Goal: Transaction & Acquisition: Obtain resource

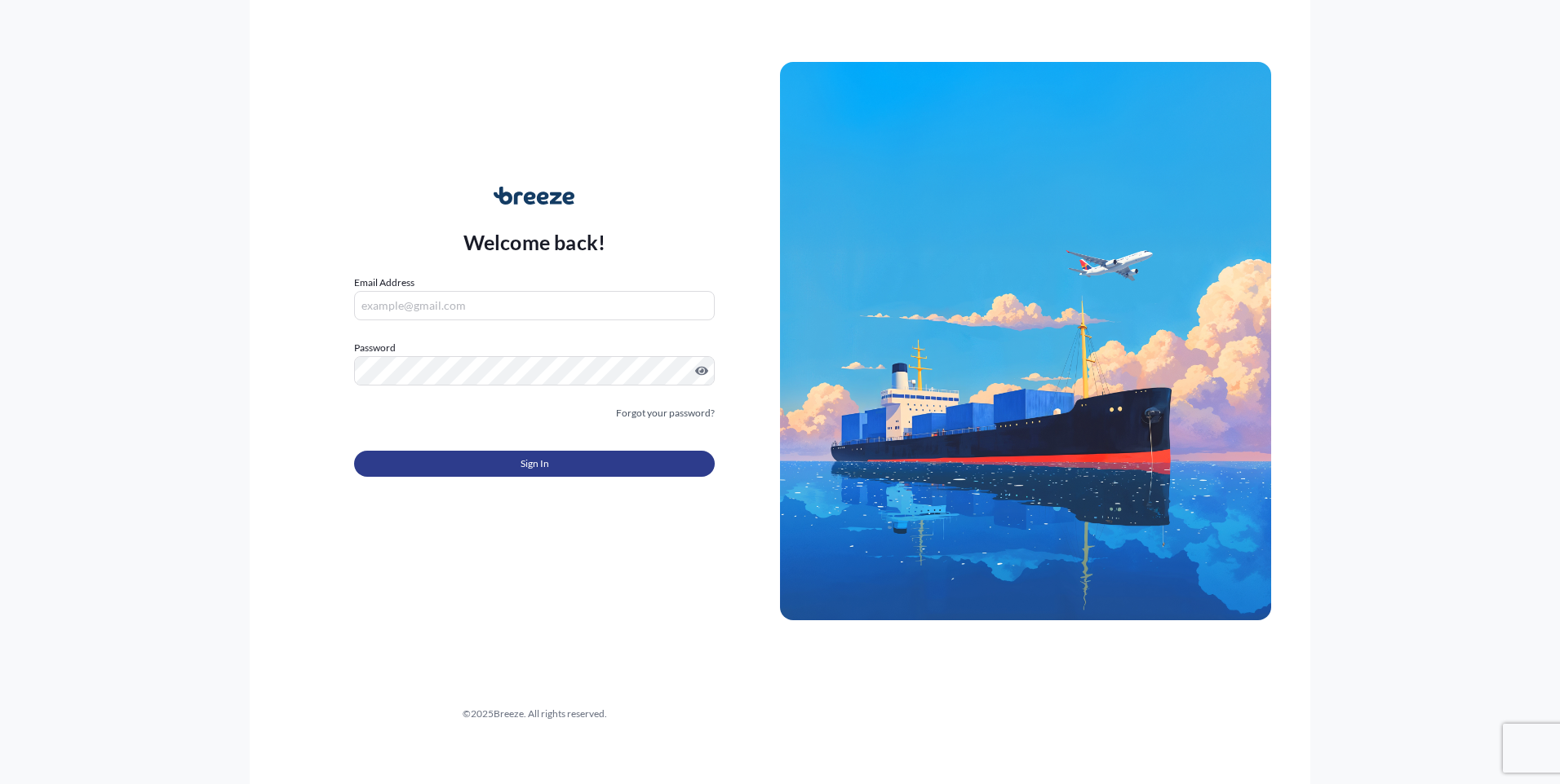
type input "[EMAIL_ADDRESS][DOMAIN_NAME]"
click at [522, 460] on span "Sign In" at bounding box center [534, 463] width 29 height 16
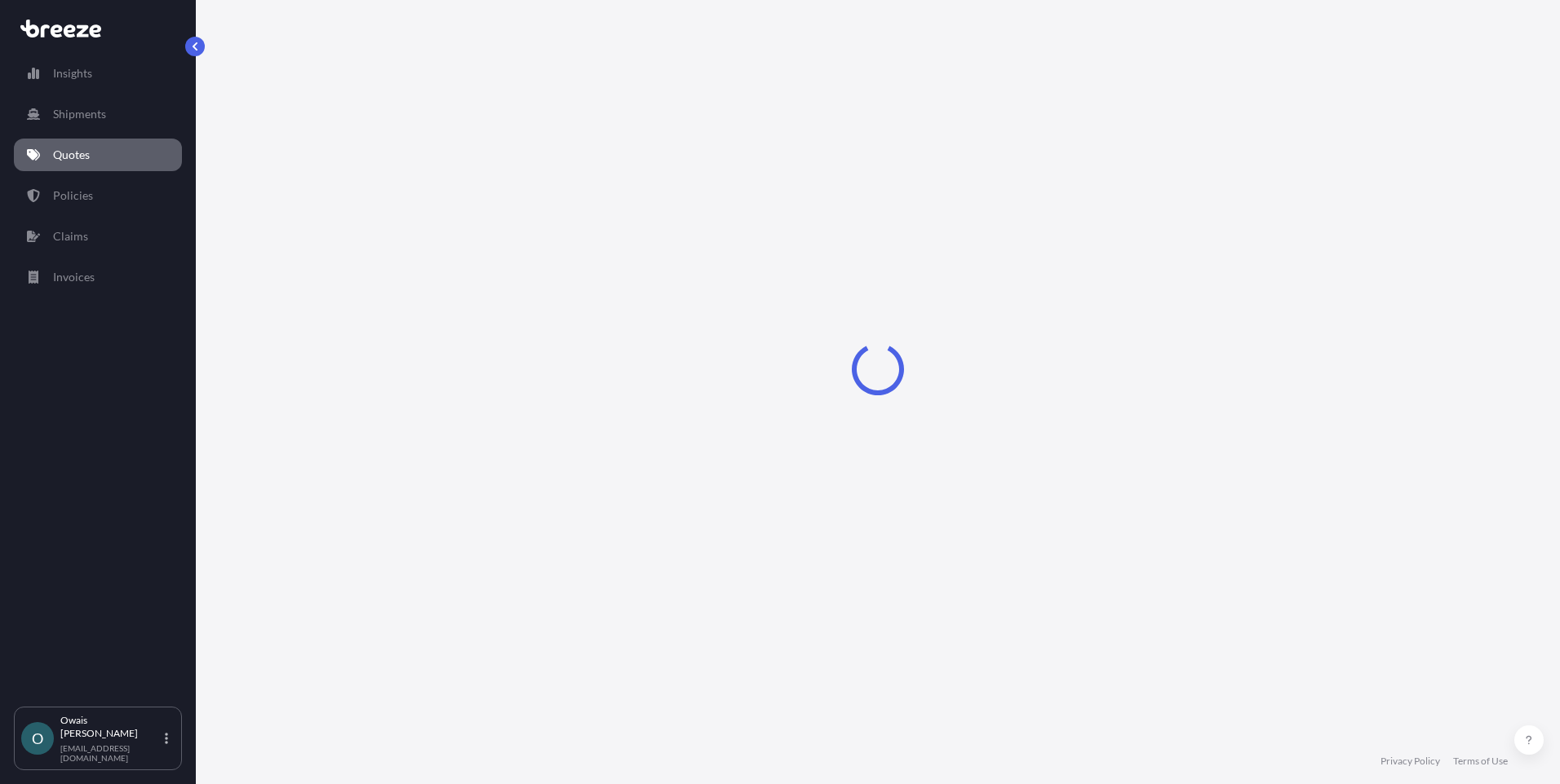
click at [106, 157] on link "Quotes" at bounding box center [98, 155] width 168 height 33
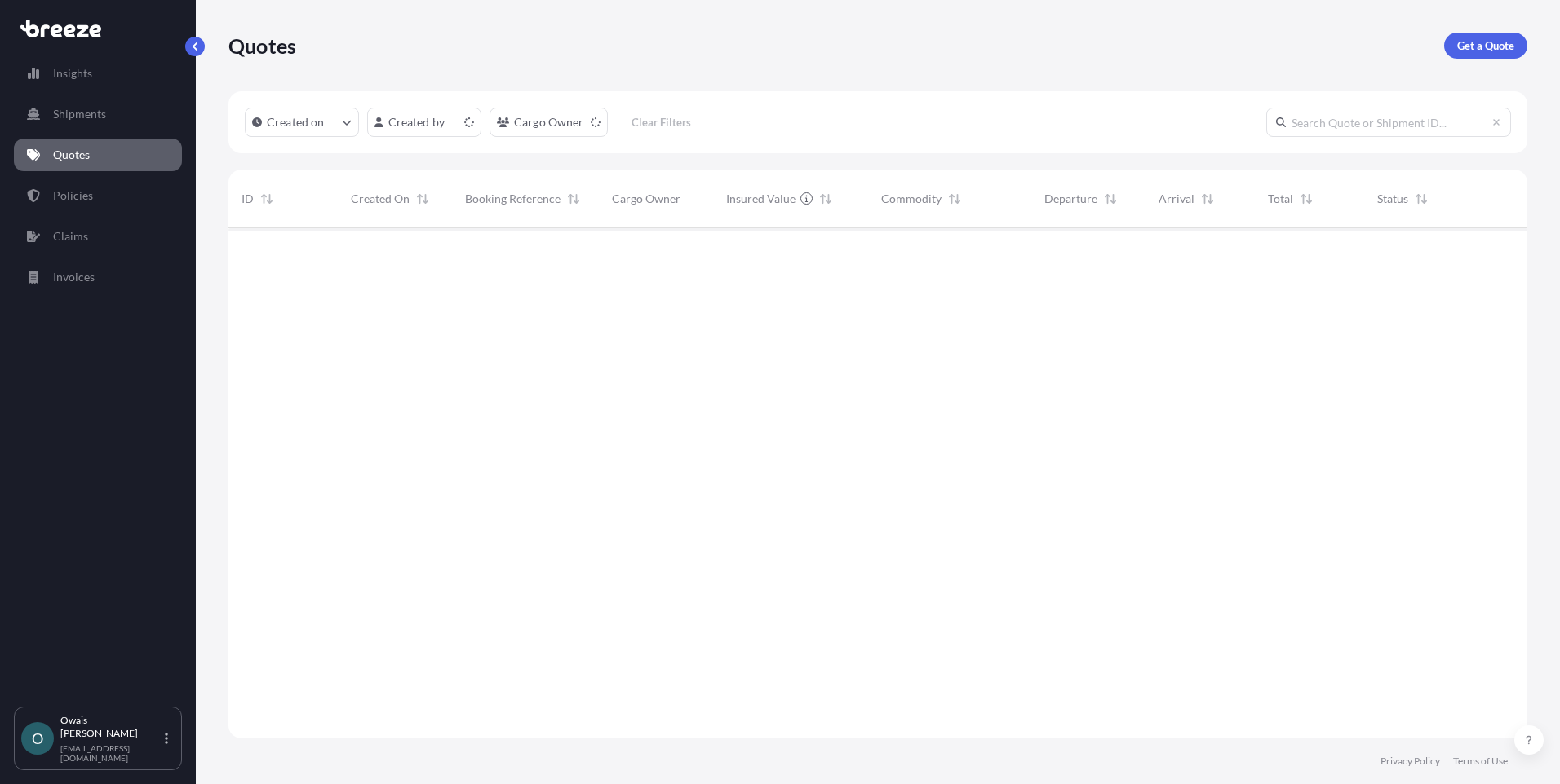
scroll to position [507, 1287]
click at [1473, 46] on p "Get a Quote" at bounding box center [1486, 45] width 57 height 16
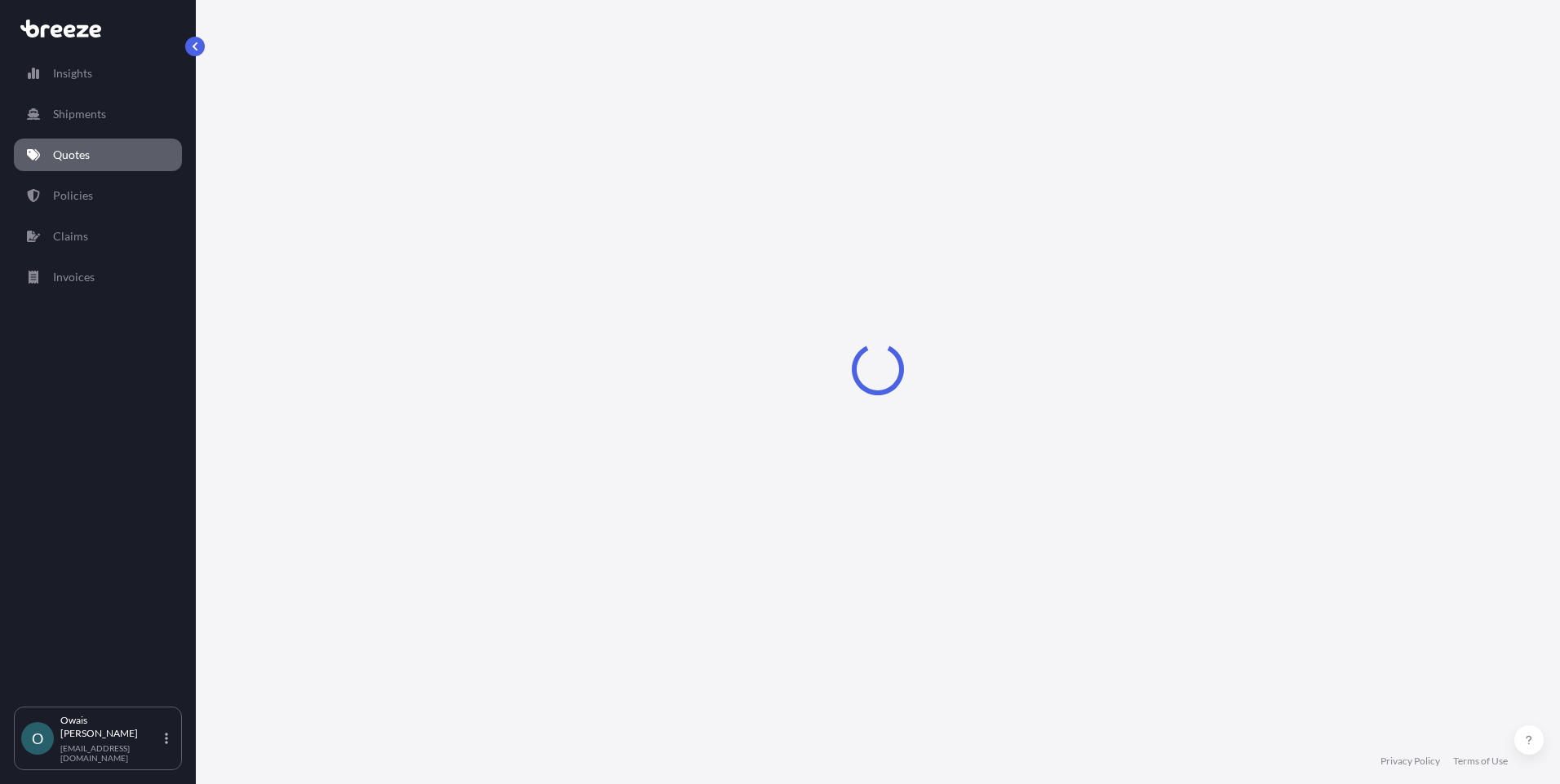
select select "Road"
select select "Air"
select select "1"
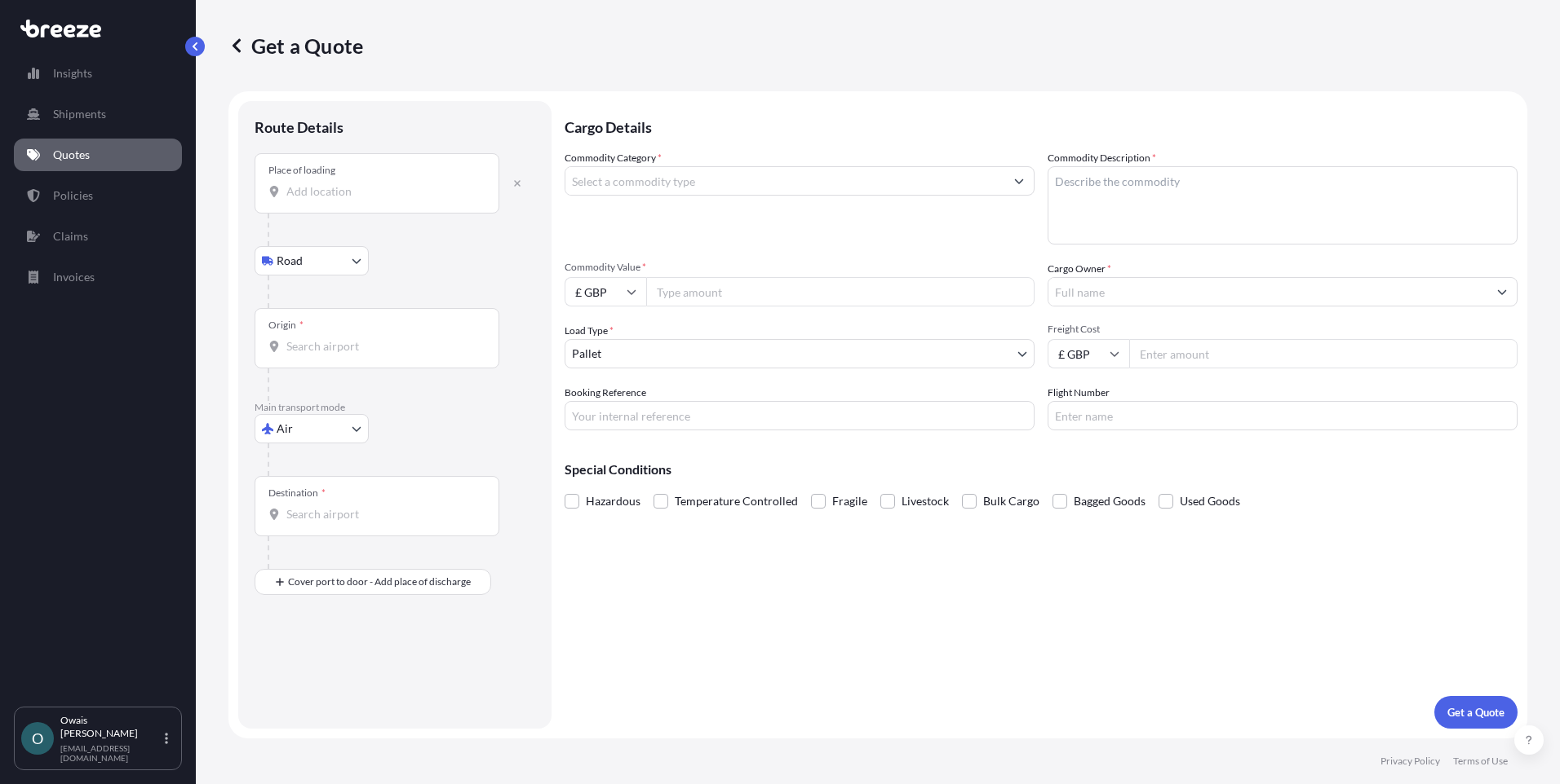
click at [368, 186] on input "Place of loading" at bounding box center [382, 191] width 193 height 16
paste input "Whitchurch"
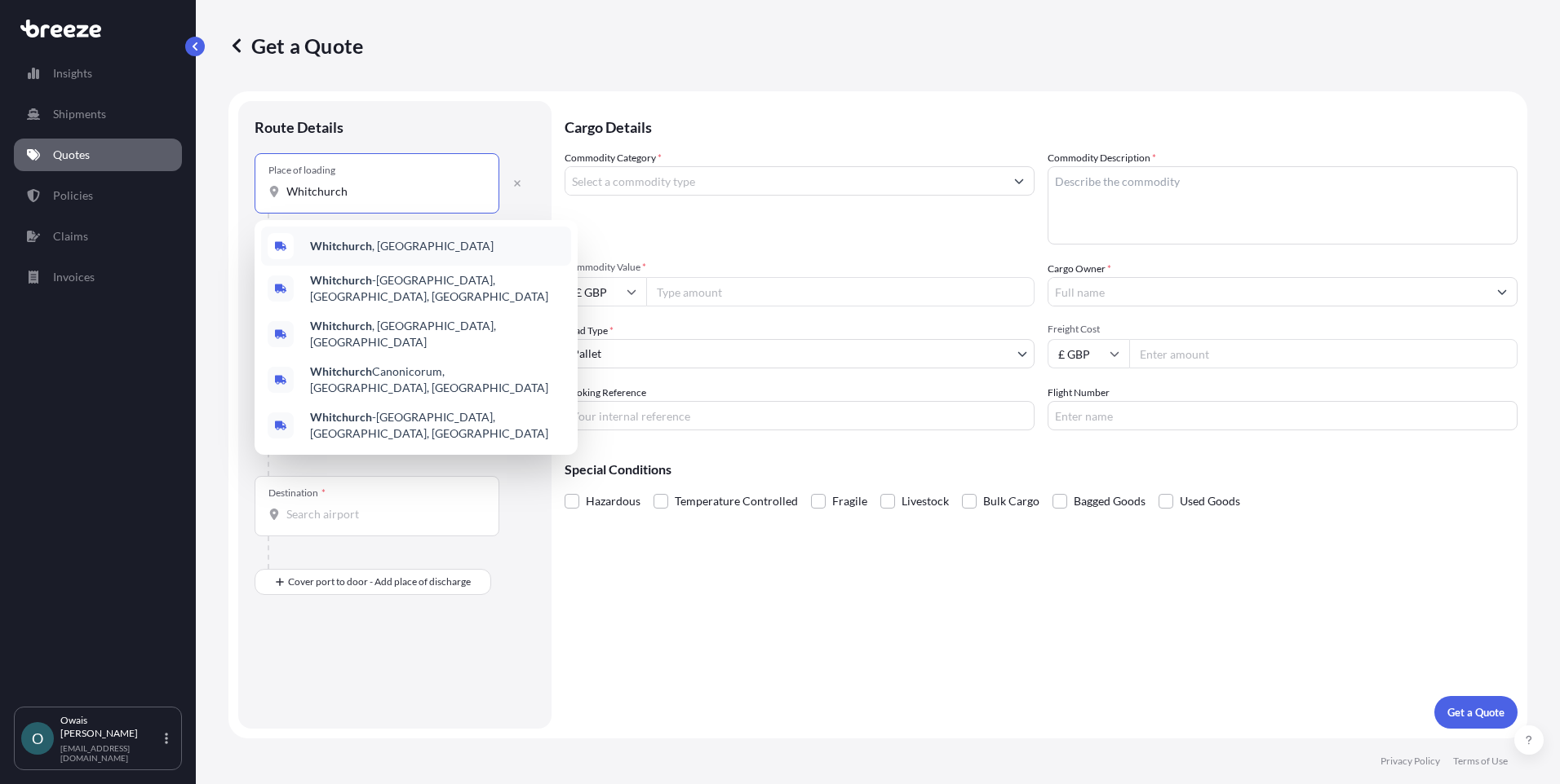
click at [383, 234] on div "Whitchurch , [GEOGRAPHIC_DATA]" at bounding box center [416, 245] width 310 height 39
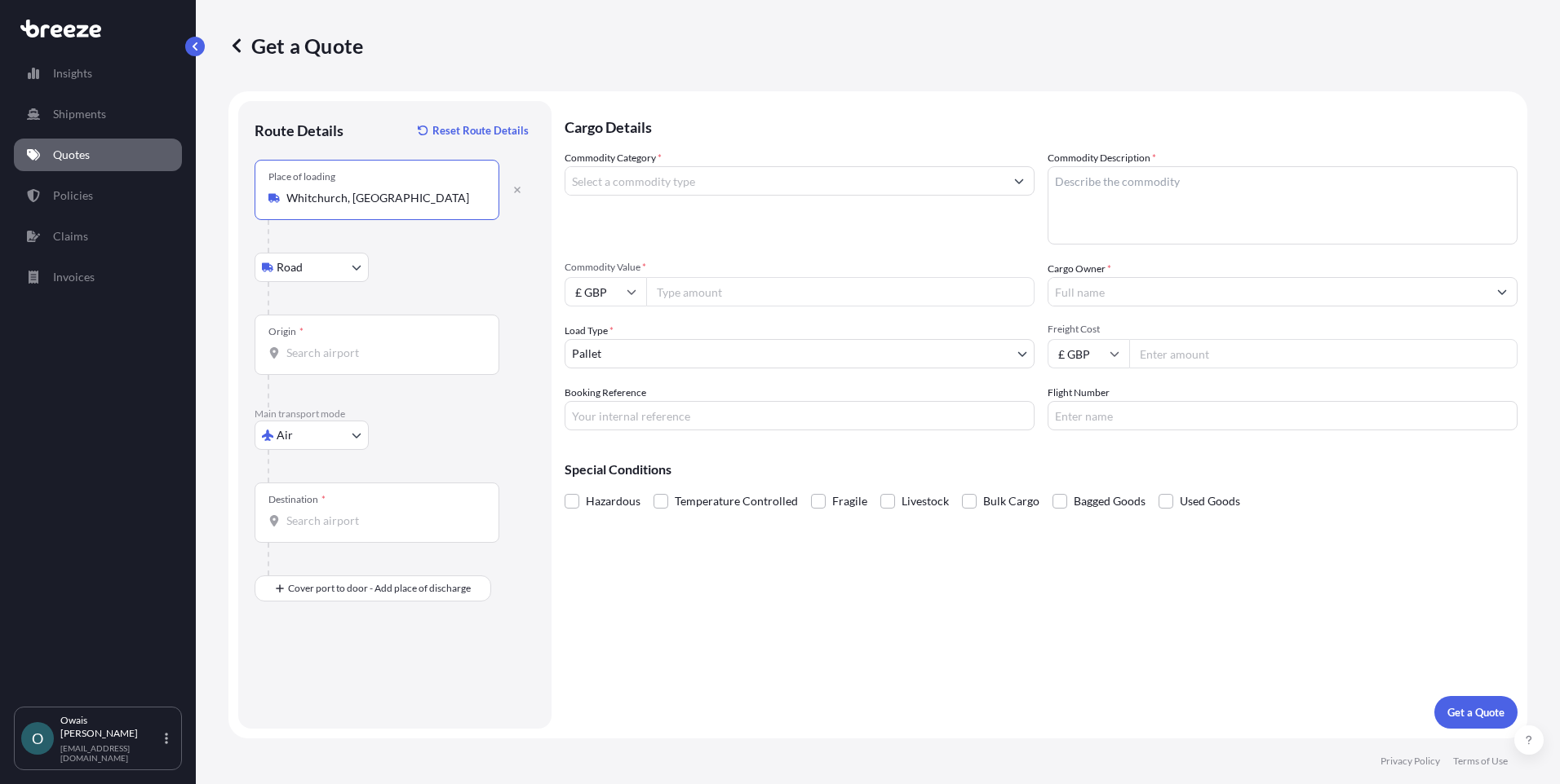
type input "Whitchurch, [GEOGRAPHIC_DATA]"
click at [329, 352] on input "Origin *" at bounding box center [382, 353] width 193 height 16
click at [403, 356] on input "Origin * Please select an origin" at bounding box center [382, 353] width 193 height 16
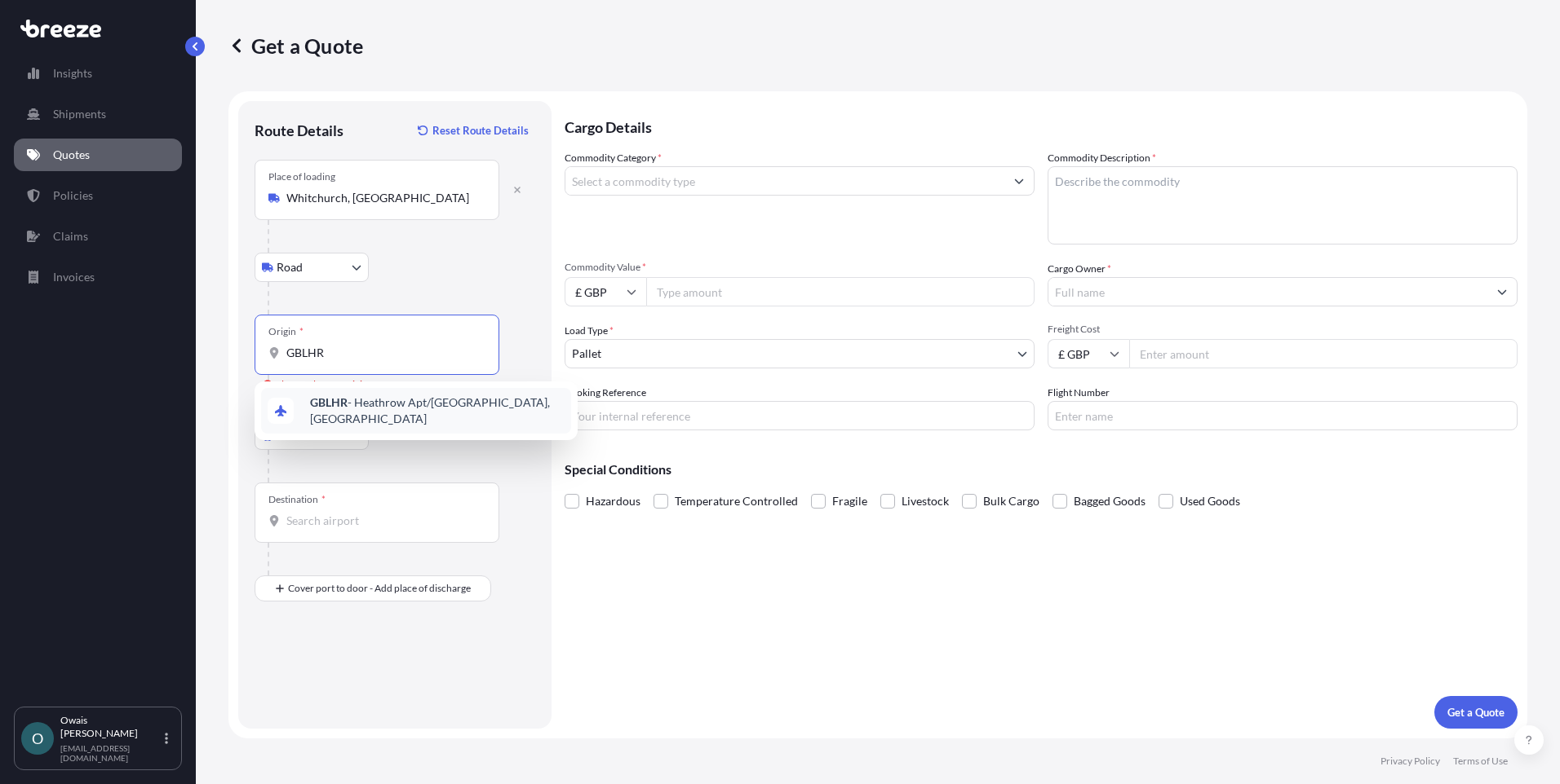
click at [374, 411] on span "GBLHR - Heathrow Apt/[GEOGRAPHIC_DATA], [GEOGRAPHIC_DATA]" at bounding box center [437, 411] width 254 height 33
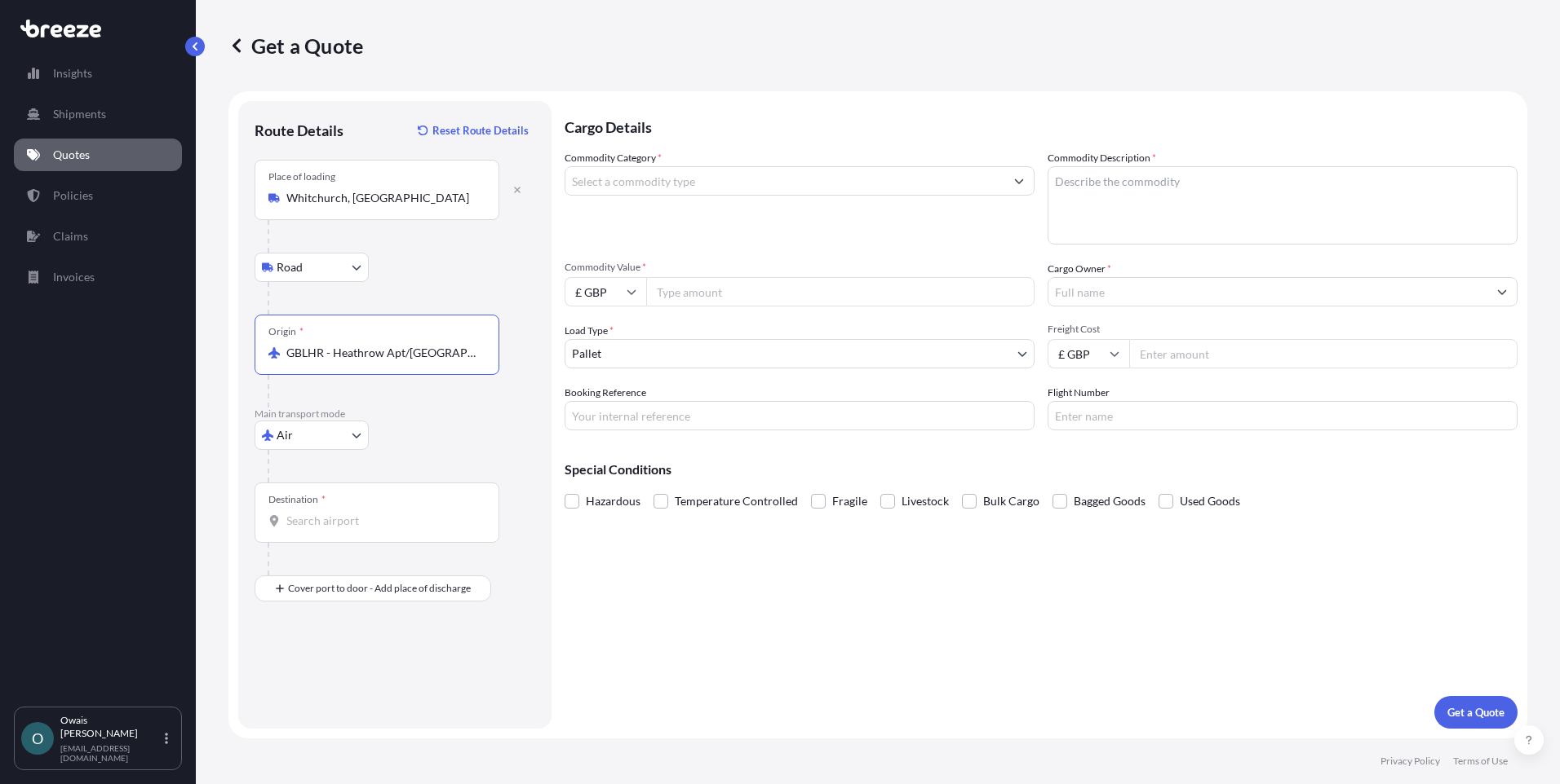
type input "GBLHR - Heathrow Apt/[GEOGRAPHIC_DATA], [GEOGRAPHIC_DATA]"
click at [312, 523] on input "Destination *" at bounding box center [382, 520] width 193 height 16
type input "[PERSON_NAME]"
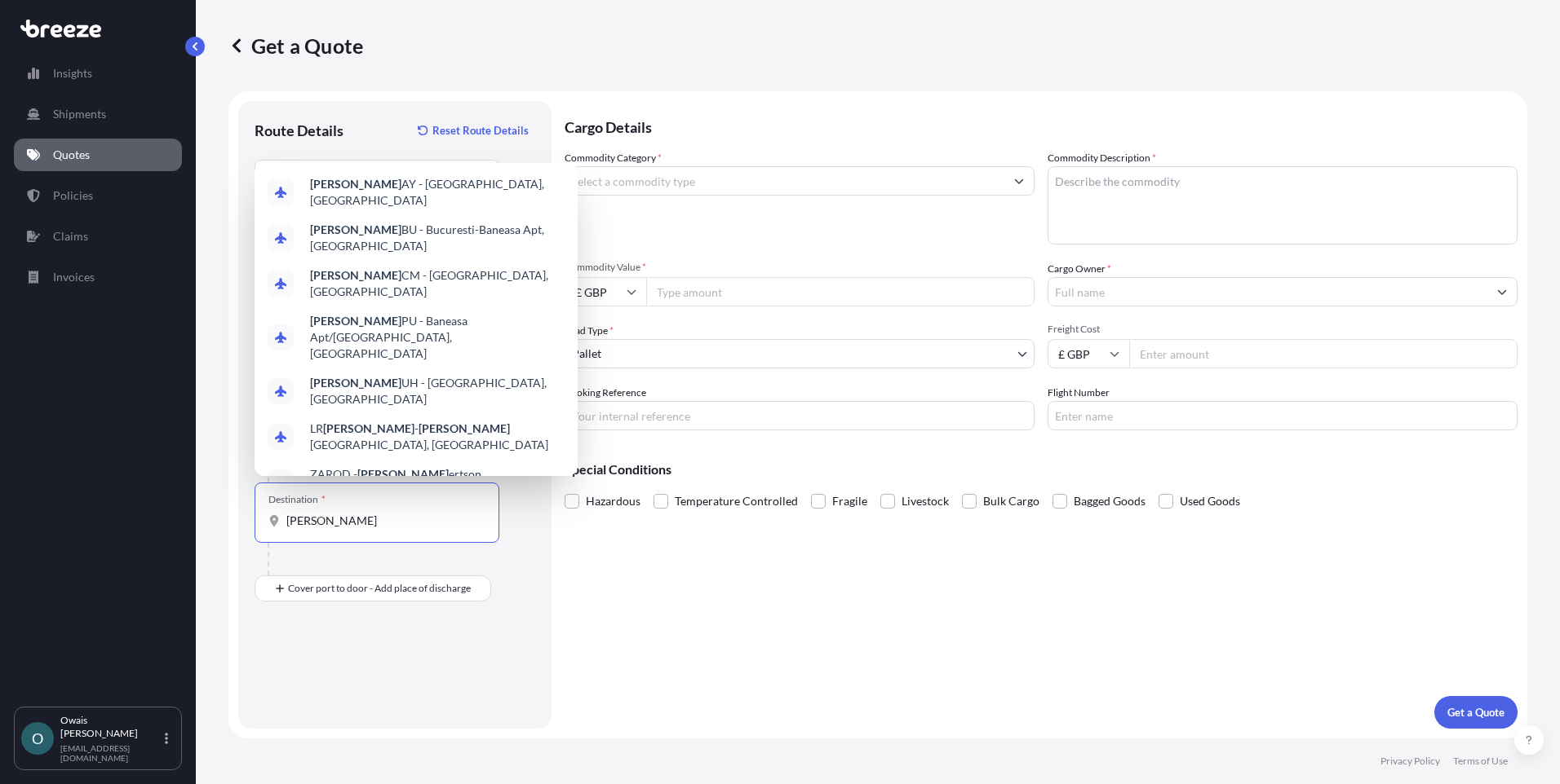
drag, startPoint x: 329, startPoint y: 525, endPoint x: 280, endPoint y: 531, distance: 49.4
click at [280, 531] on div "Destination * ROB" at bounding box center [376, 513] width 245 height 61
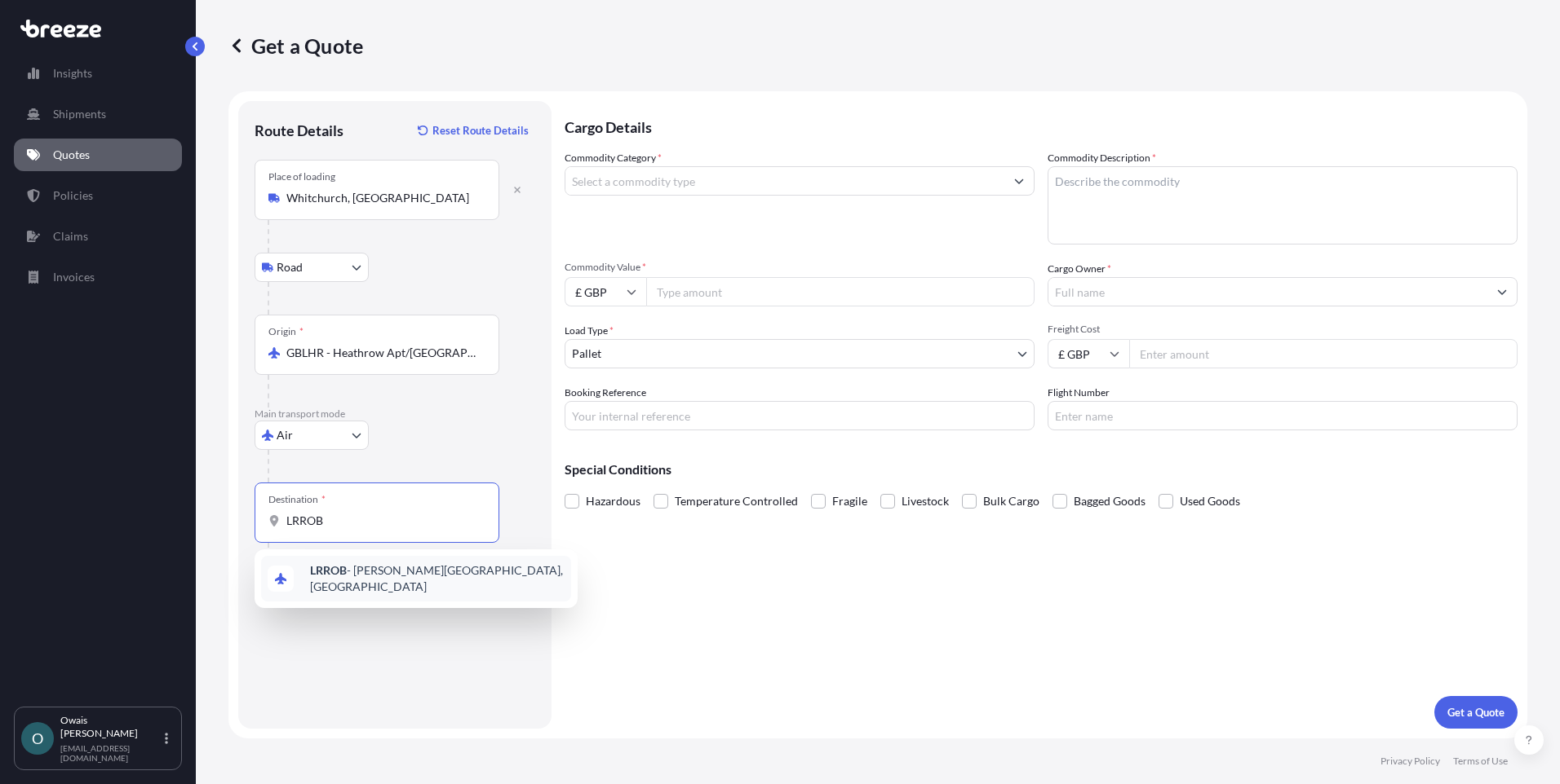
click at [384, 578] on span "LRROB - [PERSON_NAME][GEOGRAPHIC_DATA], [GEOGRAPHIC_DATA]" at bounding box center [437, 579] width 254 height 33
type input "LRROB - [PERSON_NAME][GEOGRAPHIC_DATA], [GEOGRAPHIC_DATA]"
click at [758, 583] on div "Cargo Details Commodity Category * Commodity Description * Commodity Value * £ …" at bounding box center [1041, 415] width 953 height 628
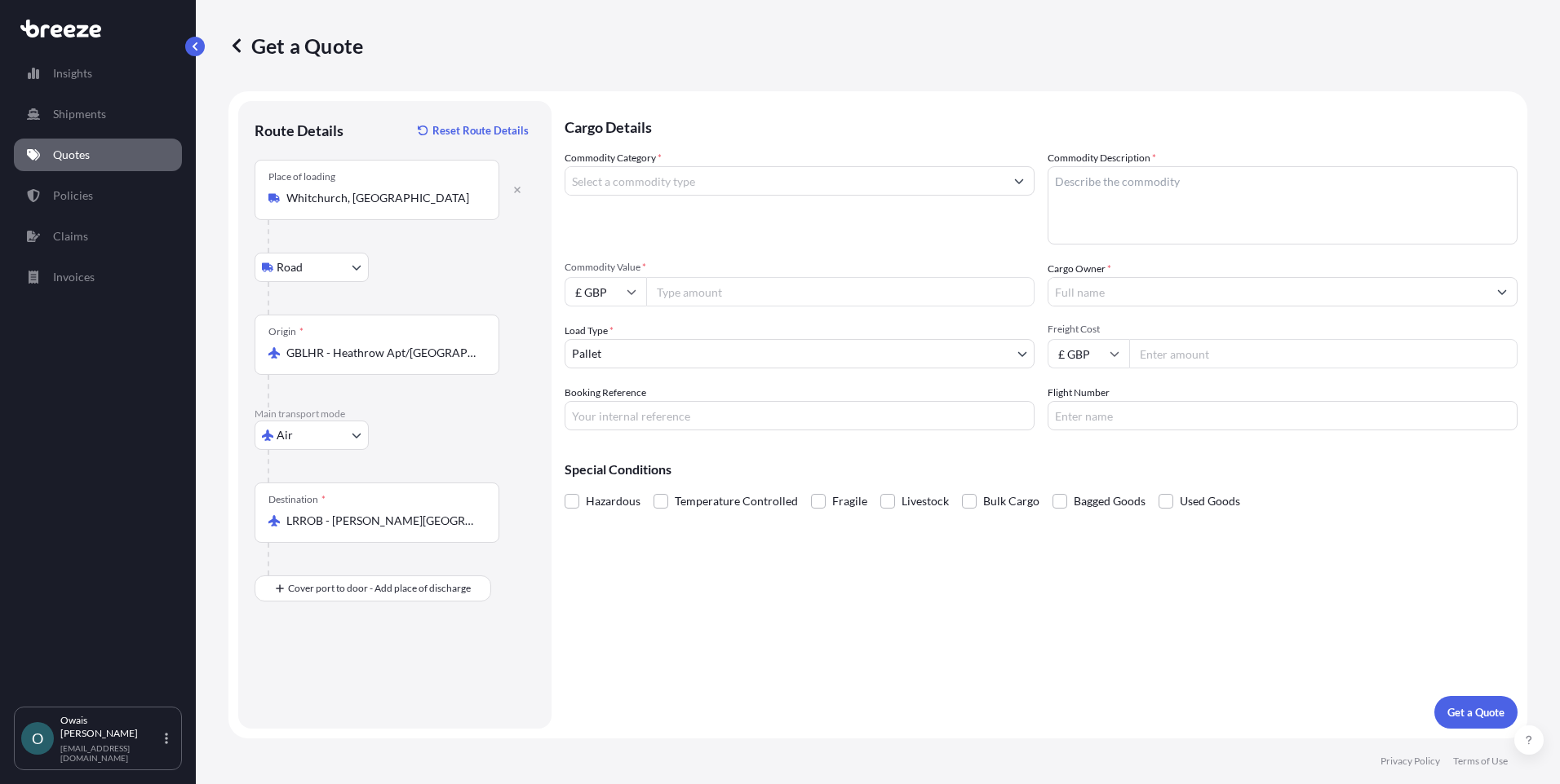
click at [692, 195] on div "Commodity Category *" at bounding box center [799, 197] width 470 height 94
click at [697, 183] on input "Commodity Category *" at bounding box center [784, 181] width 438 height 29
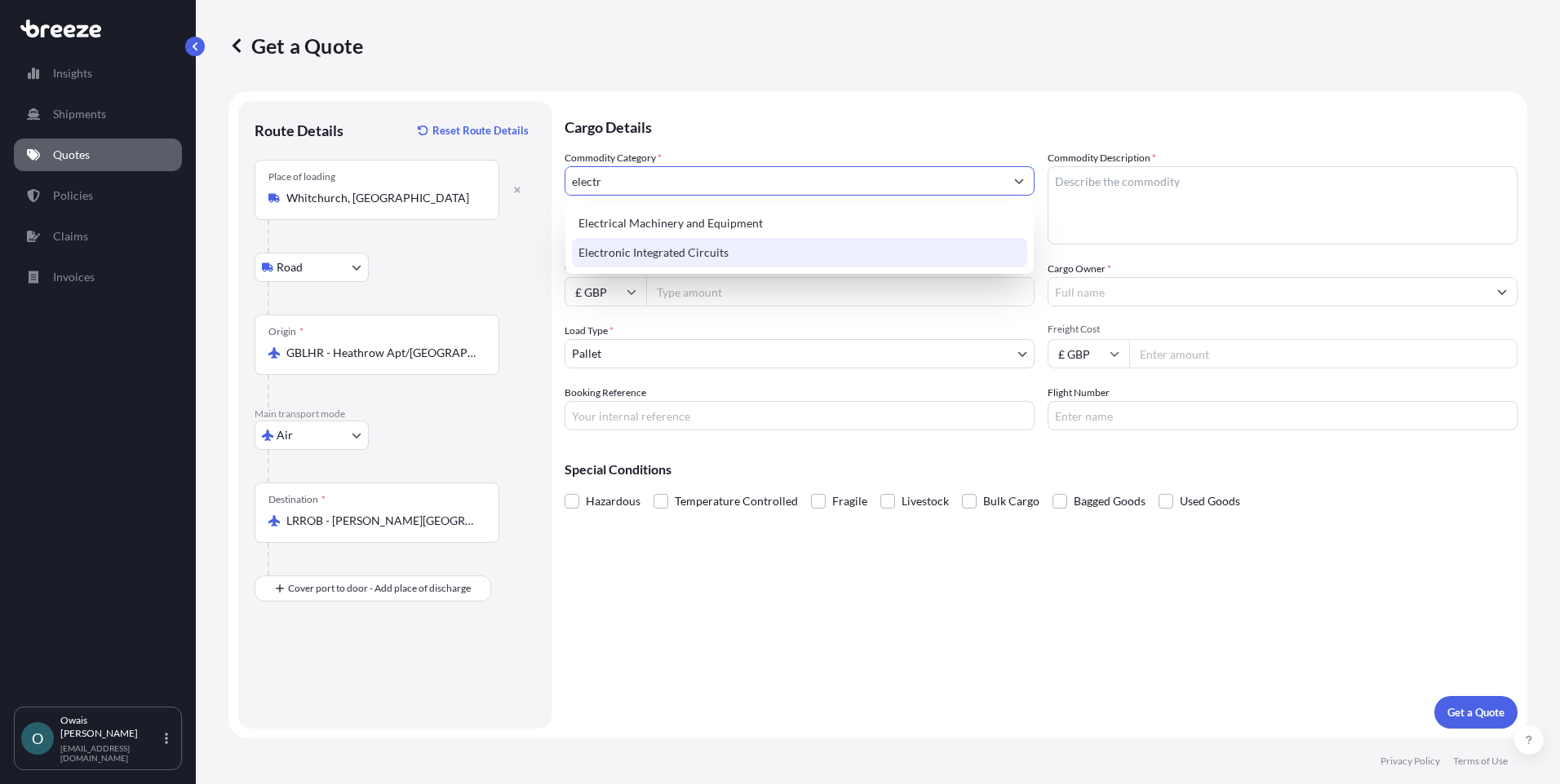
click at [668, 247] on div "Electronic Integrated Circuits" at bounding box center [799, 252] width 455 height 29
type input "Electronic Integrated Circuits"
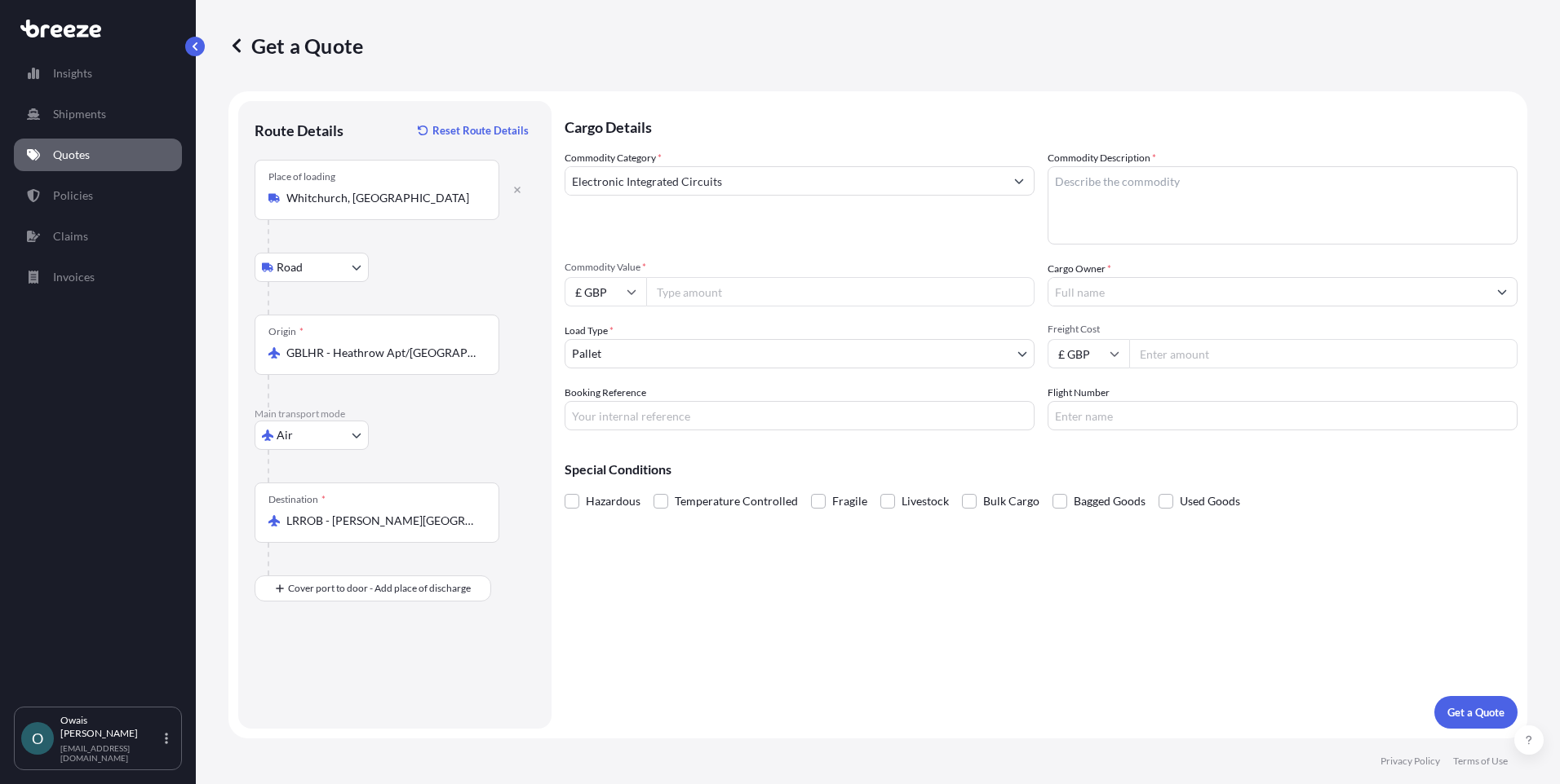
click at [741, 207] on div "Commodity Category * Electronic Integrated Circuits" at bounding box center [799, 197] width 470 height 94
click at [1103, 187] on textarea "Commodity Description *" at bounding box center [1282, 205] width 470 height 79
paste textarea "[PHONE_NUMBER]"
click at [1057, 183] on textarea "[PHONE_NUMBER]" at bounding box center [1282, 205] width 470 height 79
type textarea "HS Code: [PHONE_NUMBER]"
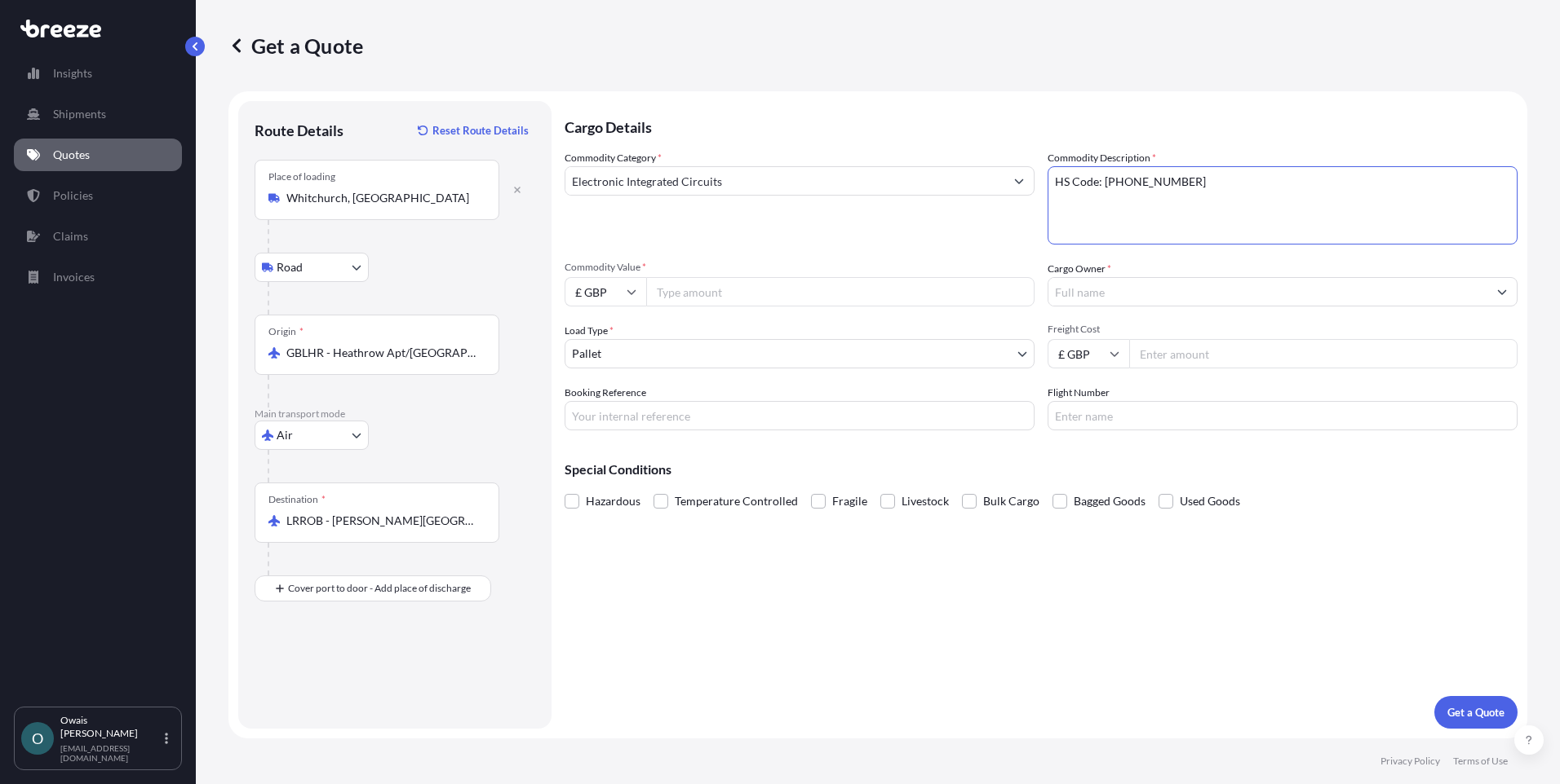
click at [834, 240] on div "Commodity Category * Electronic Integrated Circuits" at bounding box center [799, 197] width 470 height 94
click at [802, 283] on input "Commodity Value *" at bounding box center [840, 292] width 388 height 29
click at [0, 433] on html "Insights Shipments Quotes Policies Claims Invoices O [PERSON_NAME] [EMAIL_ADDRE…" at bounding box center [780, 392] width 1560 height 784
click at [631, 295] on icon at bounding box center [631, 293] width 9 height 5
click at [606, 407] on div "$ USD" at bounding box center [604, 405] width 68 height 31
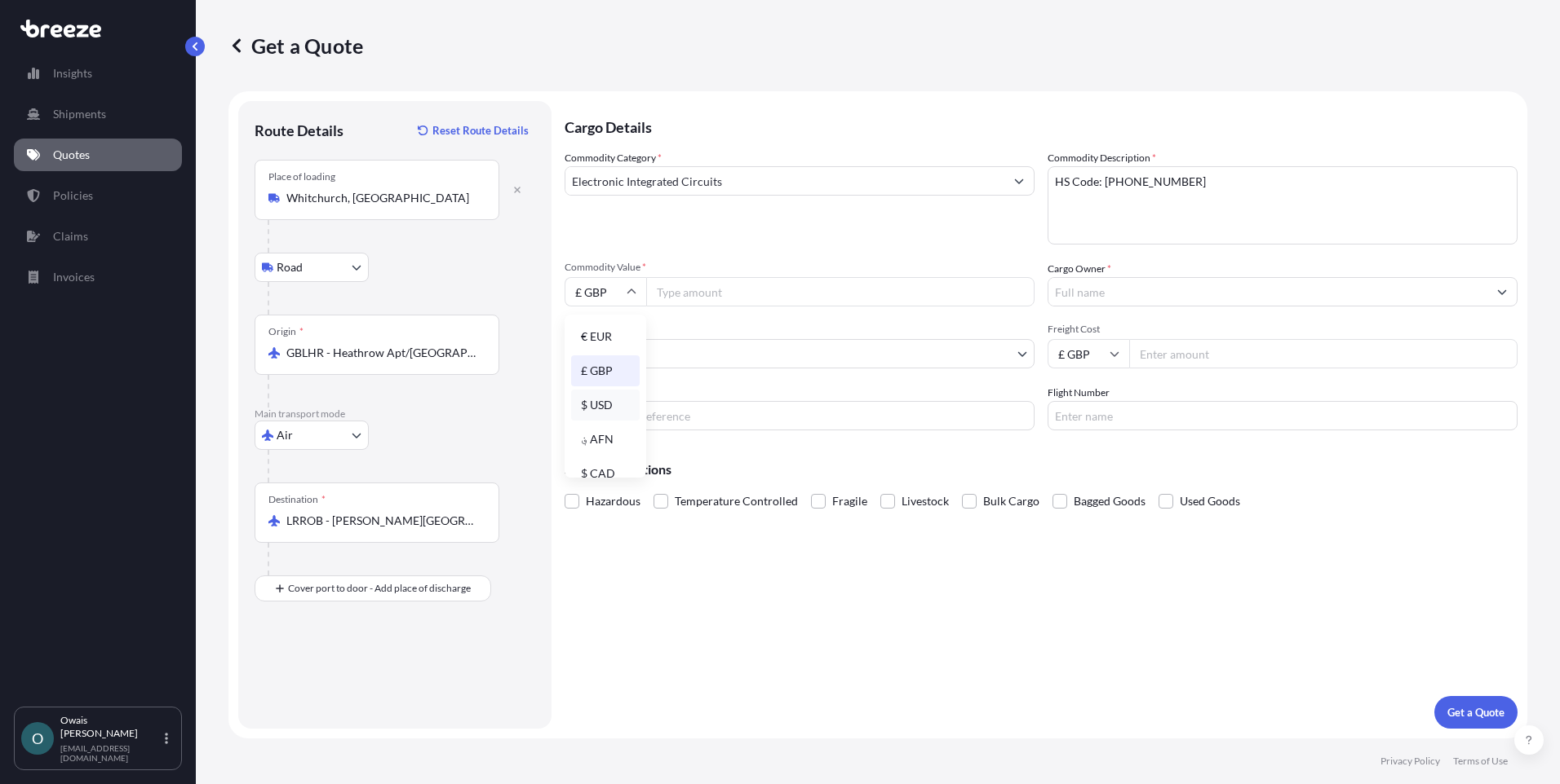
type input "$ USD"
click at [720, 295] on input "Commodity Value *" at bounding box center [840, 292] width 388 height 29
paste input "168.10"
type input "168.10"
click at [734, 319] on div "Commodity Category * Electronic Integrated Circuits Commodity Description * HS …" at bounding box center [1041, 290] width 953 height 280
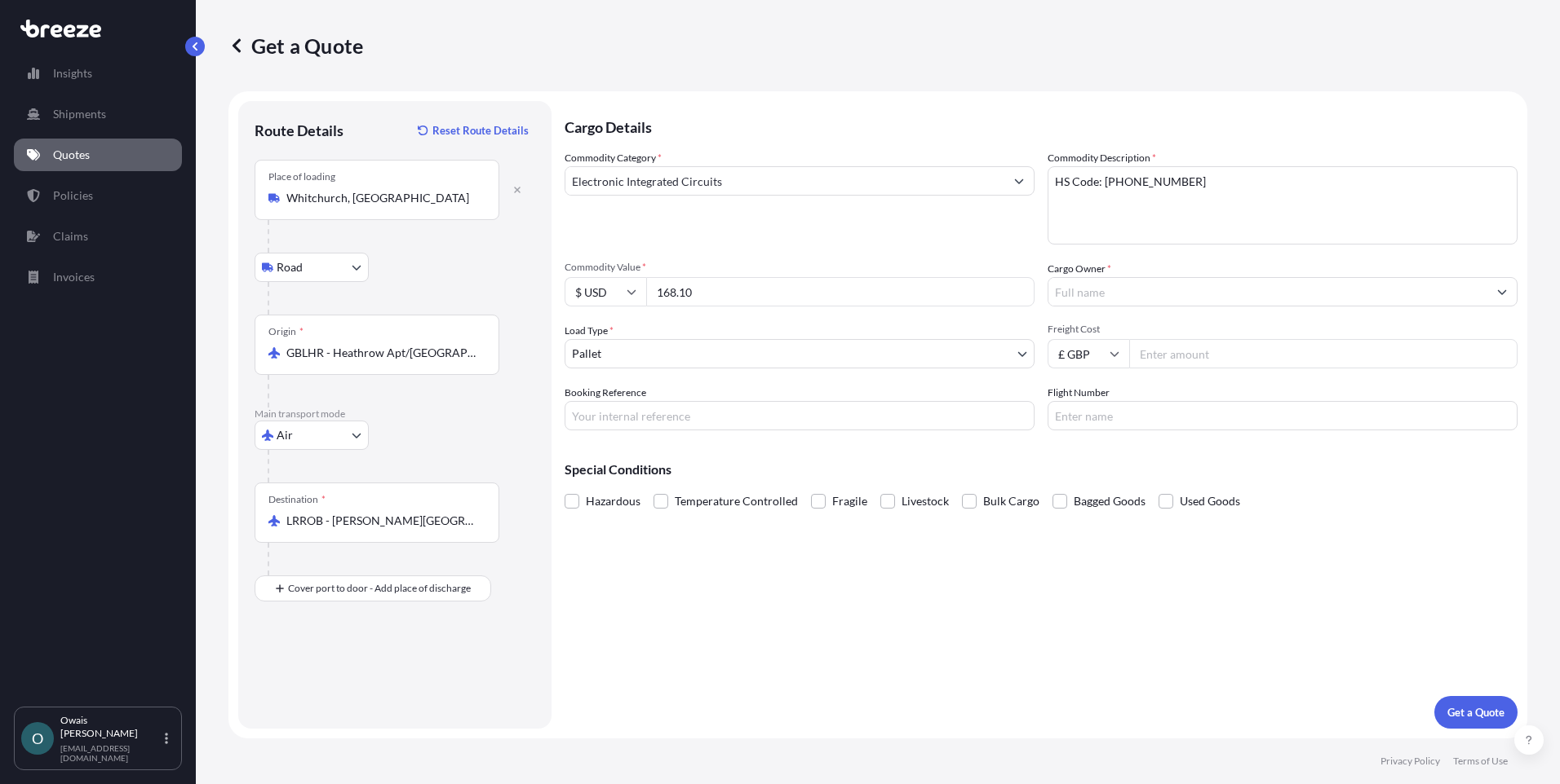
click at [0, 544] on html "Insights Shipments Quotes Policies Claims Invoices O [PERSON_NAME] [EMAIL_ADDRE…" at bounding box center [780, 392] width 1560 height 784
drag, startPoint x: 766, startPoint y: 666, endPoint x: 780, endPoint y: 655, distance: 17.8
click at [766, 666] on div "Cargo Details Commodity Category * Electronic Integrated Circuits Commodity Des…" at bounding box center [1041, 415] width 953 height 628
click at [1138, 285] on input "Cargo Owner *" at bounding box center [1267, 292] width 438 height 29
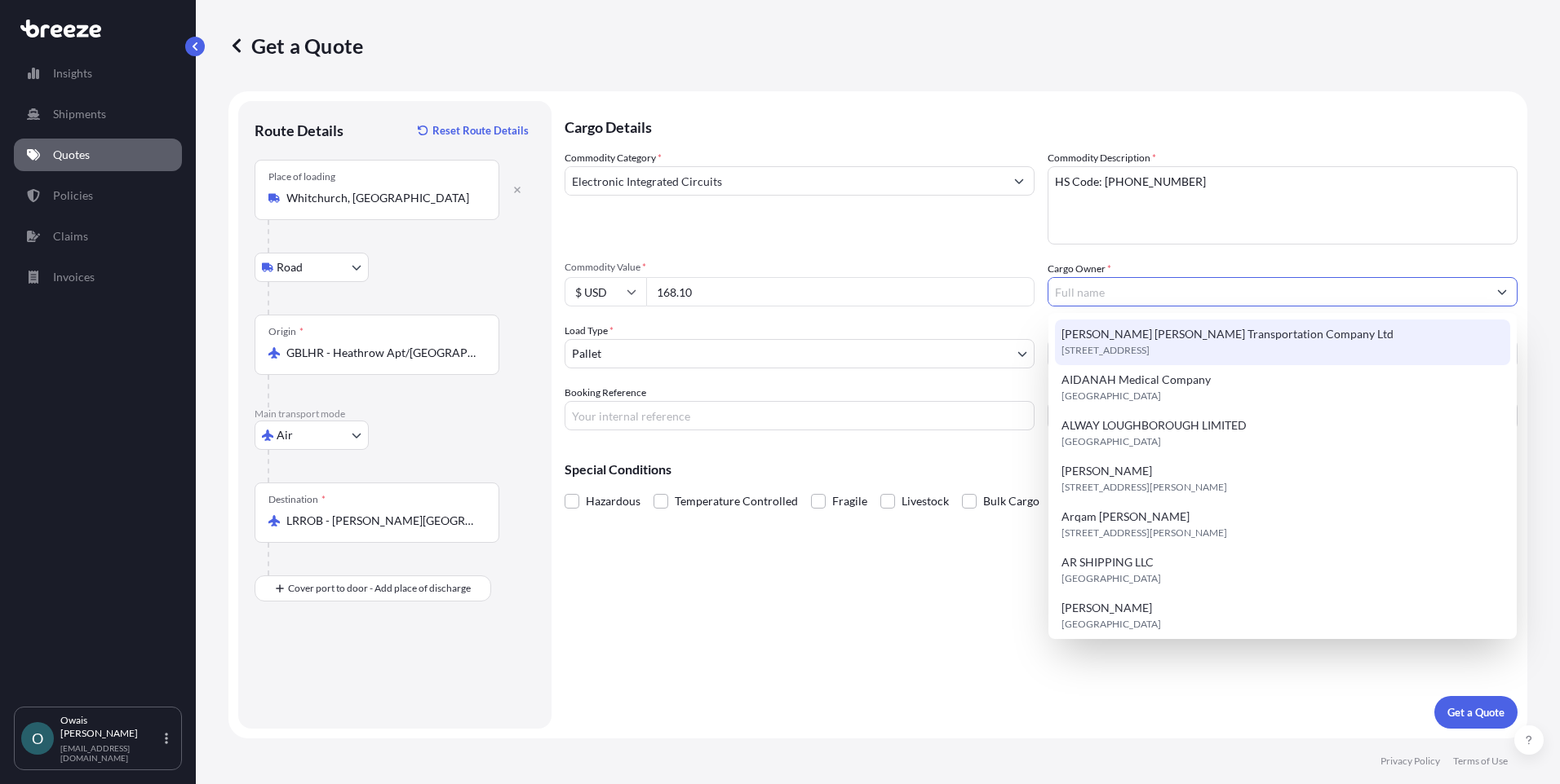
click at [1114, 342] on span "[STREET_ADDRESS]" at bounding box center [1105, 350] width 88 height 16
type input "[PERSON_NAME] [PERSON_NAME] Transportation Company Ltd"
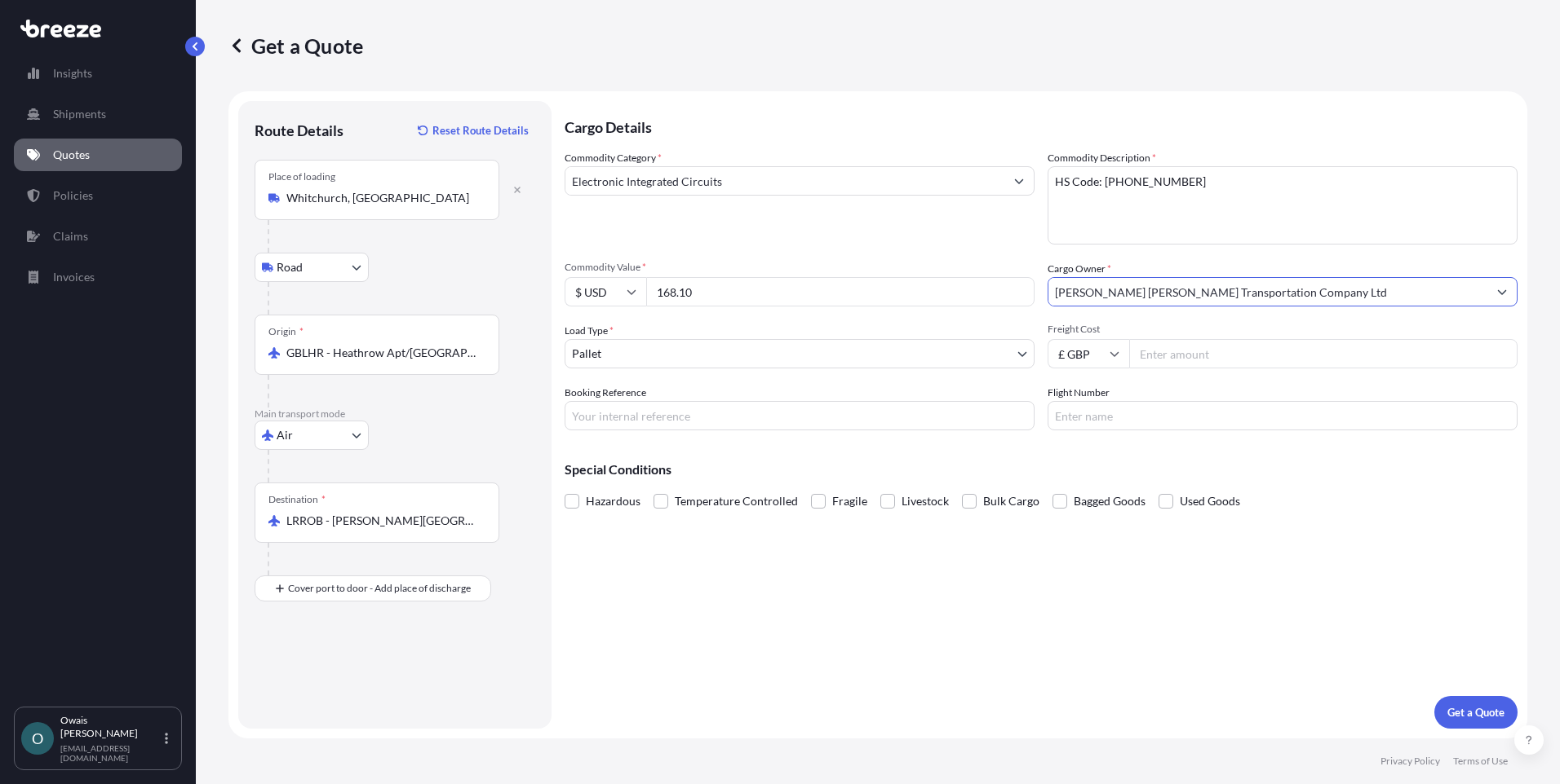
click at [1159, 349] on input "Freight Cost" at bounding box center [1322, 354] width 388 height 29
click at [1173, 361] on input "Freight Cost" at bounding box center [1322, 354] width 388 height 29
click at [1176, 356] on input "Freight Cost" at bounding box center [1322, 354] width 388 height 29
type input "260"
click at [692, 422] on input "Booking Reference" at bounding box center [799, 416] width 470 height 29
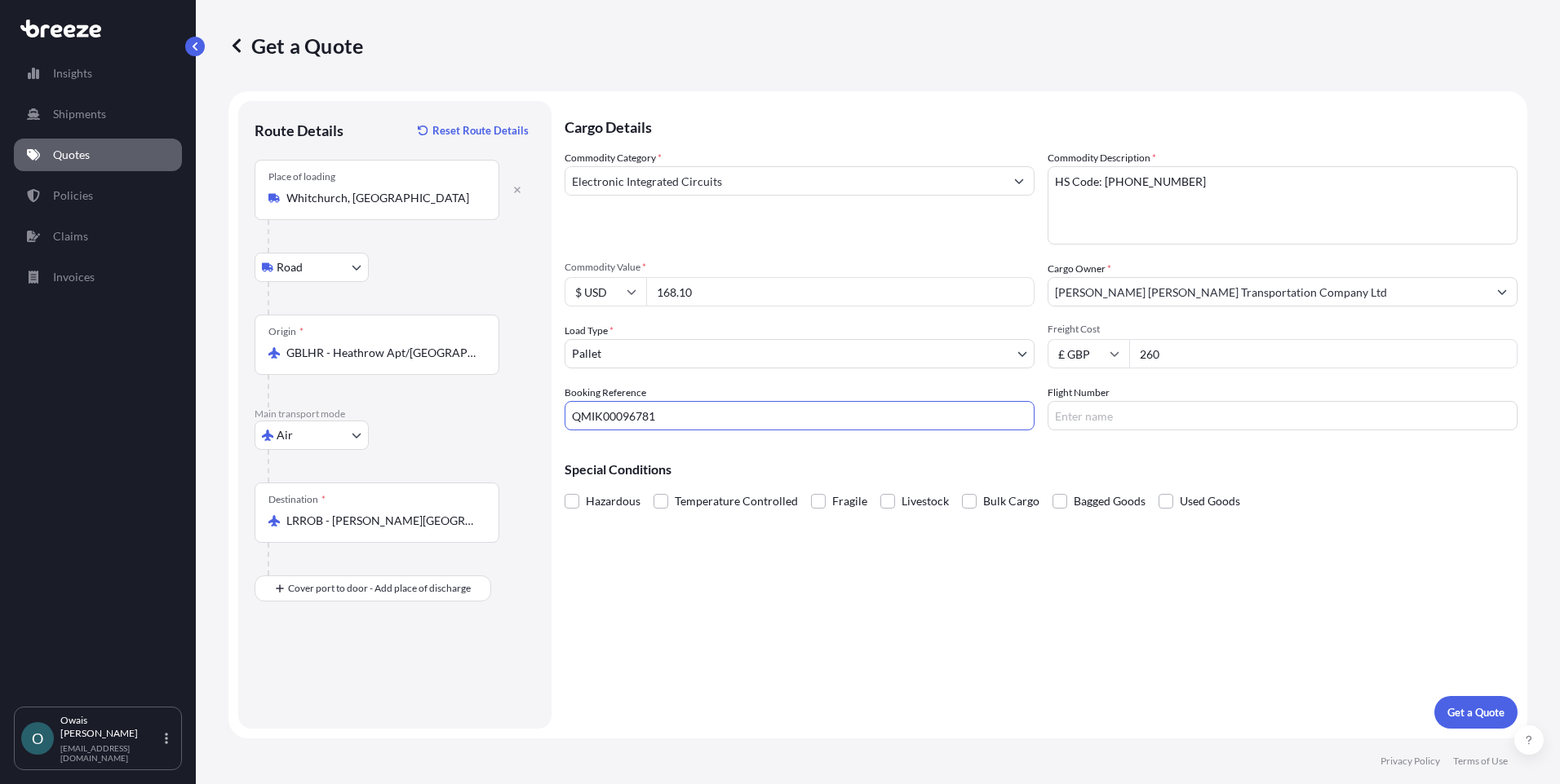
type input "QMIK00096781"
drag, startPoint x: 822, startPoint y: 606, endPoint x: 835, endPoint y: 595, distance: 17.0
click at [822, 606] on div "Cargo Details Commodity Category * Electronic Integrated Circuits Commodity Des…" at bounding box center [1041, 415] width 953 height 628
drag, startPoint x: 1266, startPoint y: 634, endPoint x: 1510, endPoint y: 730, distance: 262.2
click at [1271, 635] on div "Cargo Details Commodity Category * Electronic Integrated Circuits Commodity Des…" at bounding box center [1041, 415] width 953 height 628
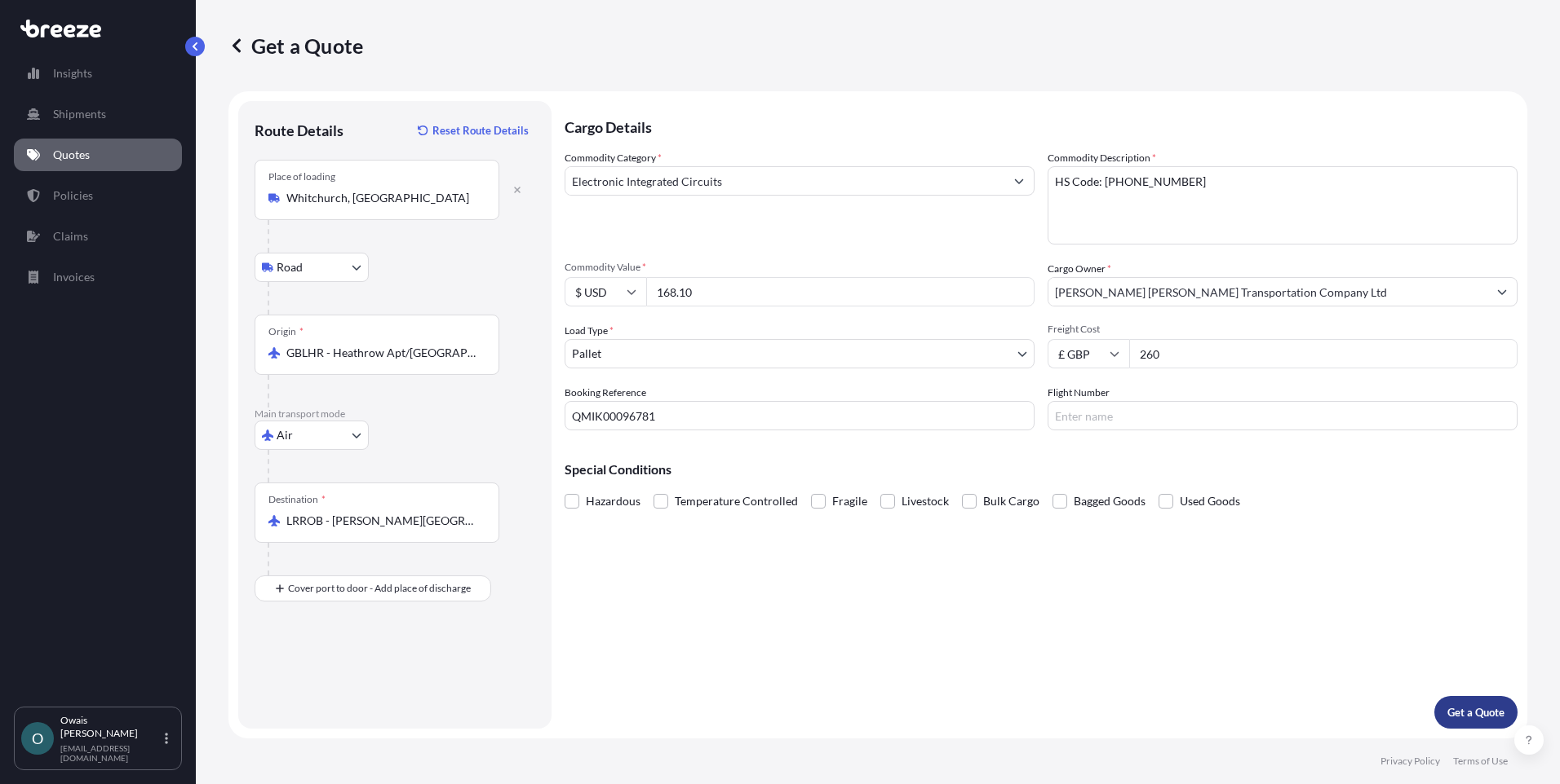
click at [1462, 711] on p "Get a Quote" at bounding box center [1475, 712] width 57 height 16
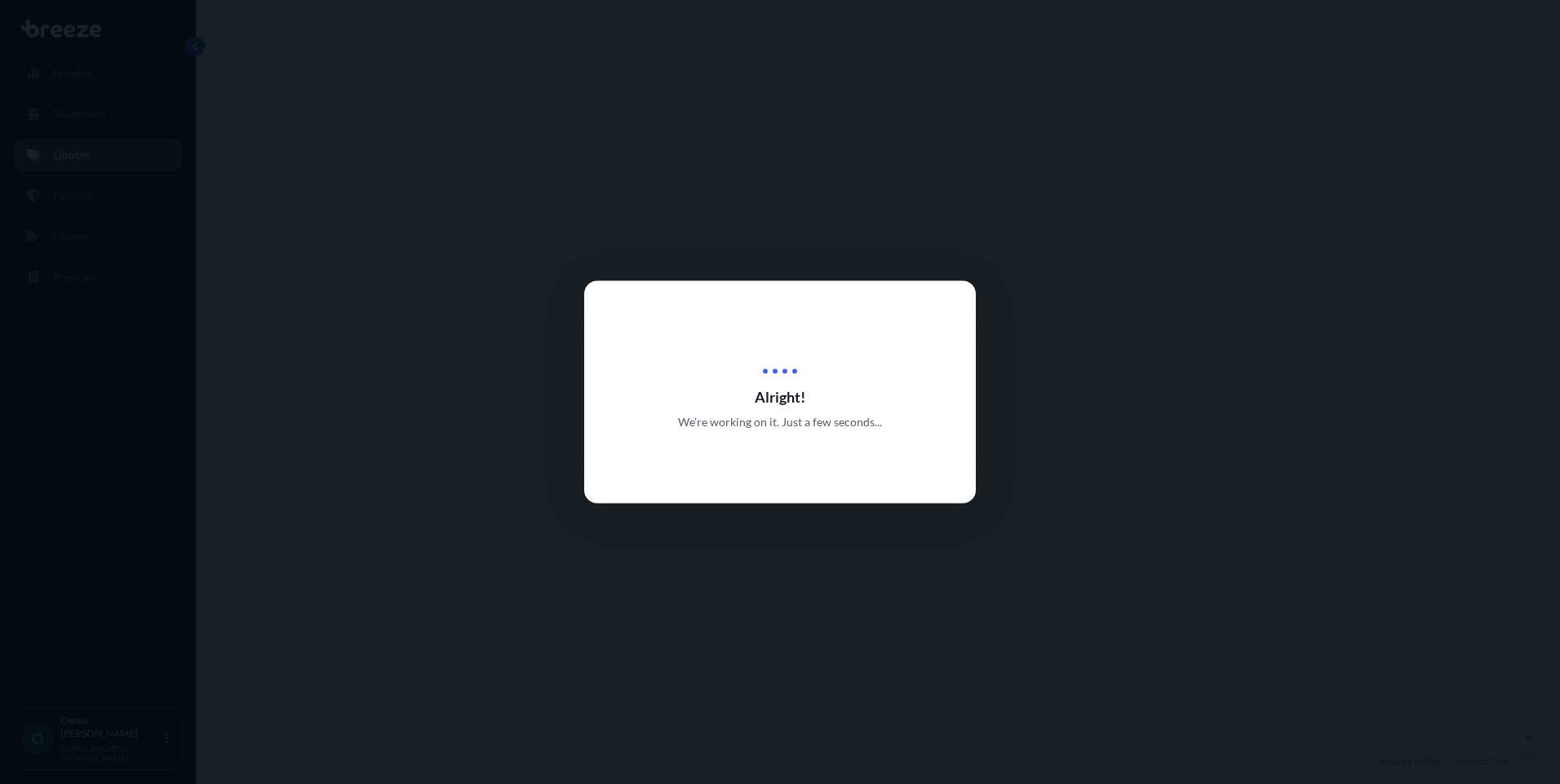
select select "Road"
select select "Air"
select select "1"
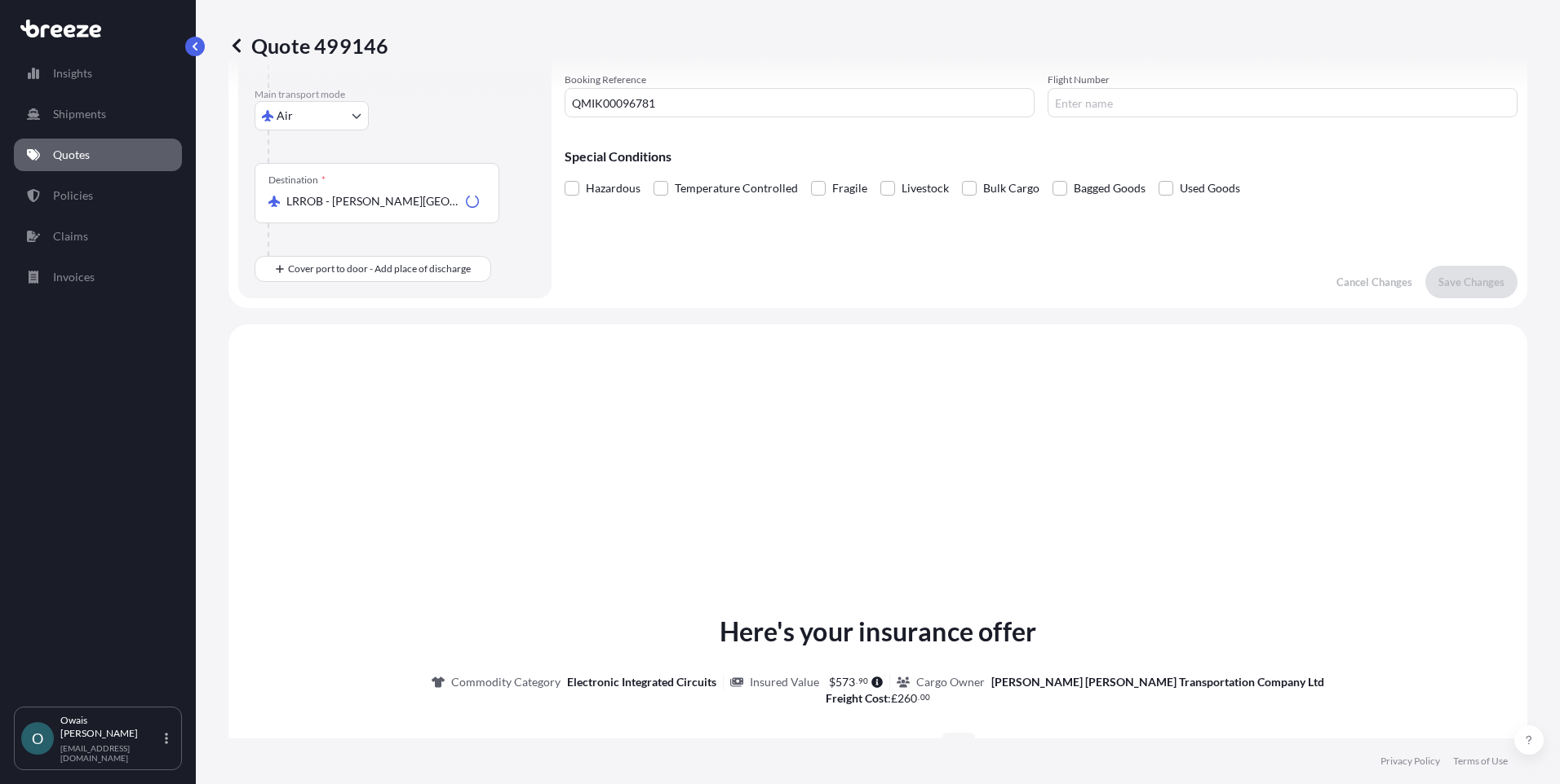
scroll to position [556, 0]
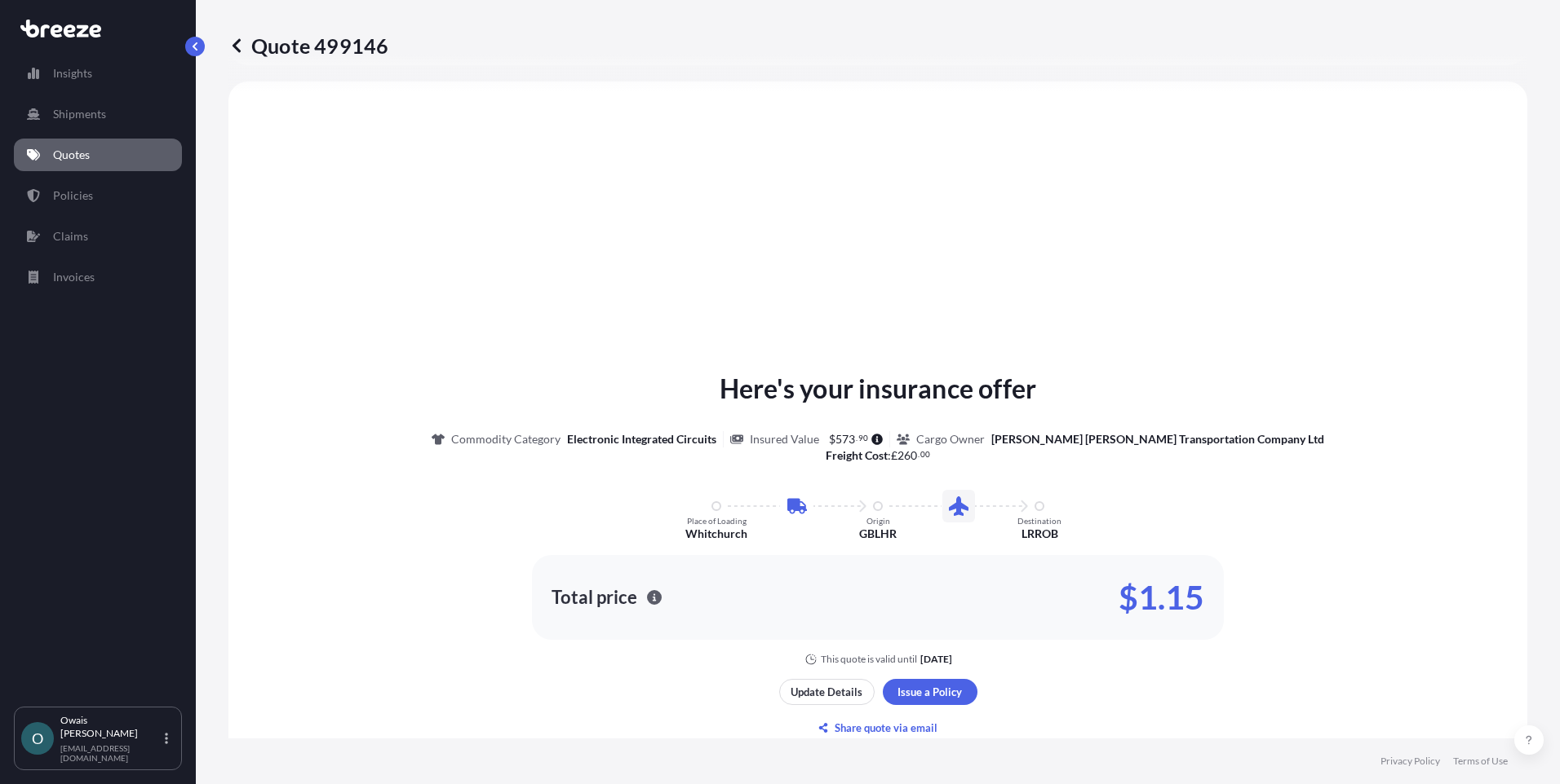
click at [0, 519] on html "Insights Shipments Quotes Policies Claims Invoices O [PERSON_NAME] [EMAIL_ADDRE…" at bounding box center [780, 392] width 1560 height 784
click at [466, 644] on div "Here's your insurance offer Commodity Category Electronic Integrated Circuits I…" at bounding box center [878, 517] width 1253 height 296
click at [0, 494] on html "Insights Shipments Quotes Policies Claims Invoices O [PERSON_NAME] [EMAIL_ADDRE…" at bounding box center [780, 392] width 1560 height 784
